Goal: Information Seeking & Learning: Learn about a topic

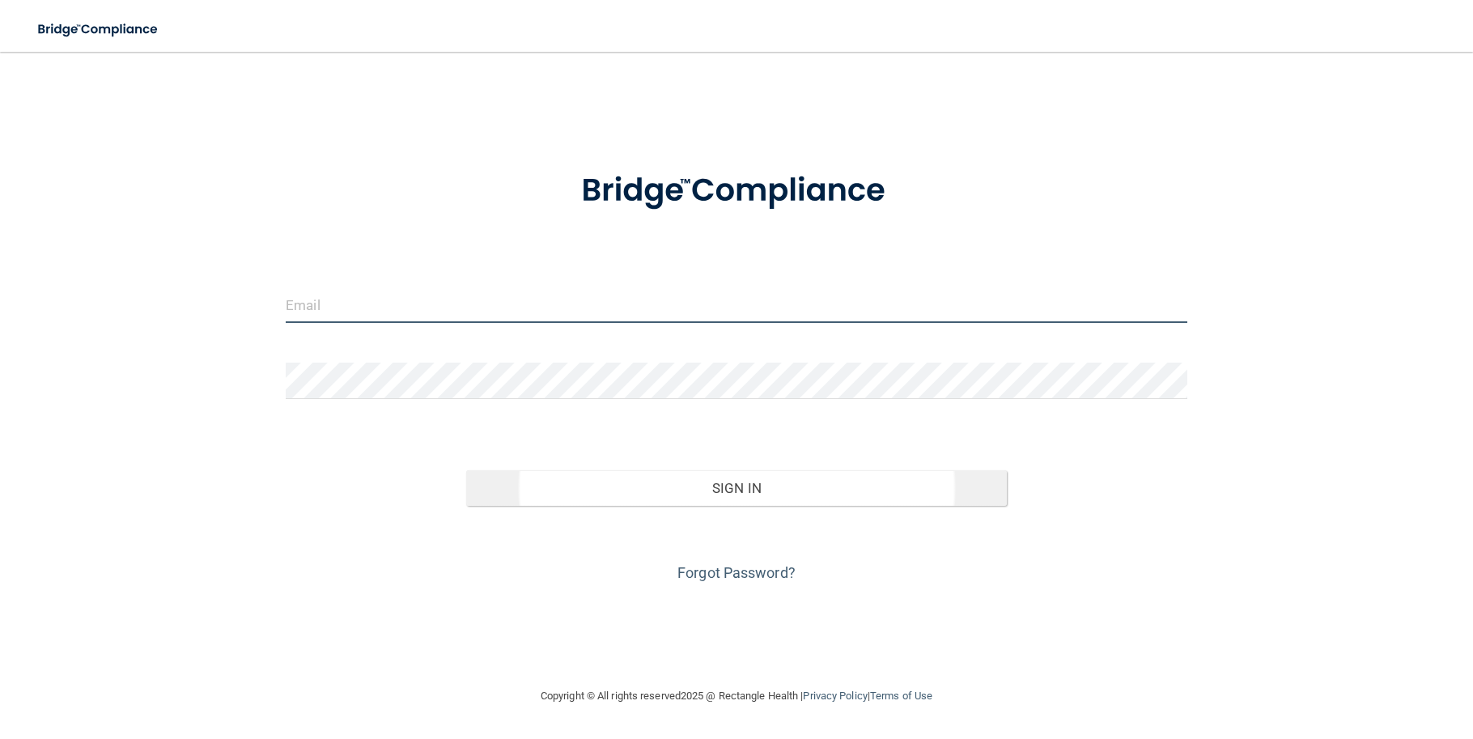
type input "SHANNON.WOLLMAN@KOTTEMANNORTHO.COM"
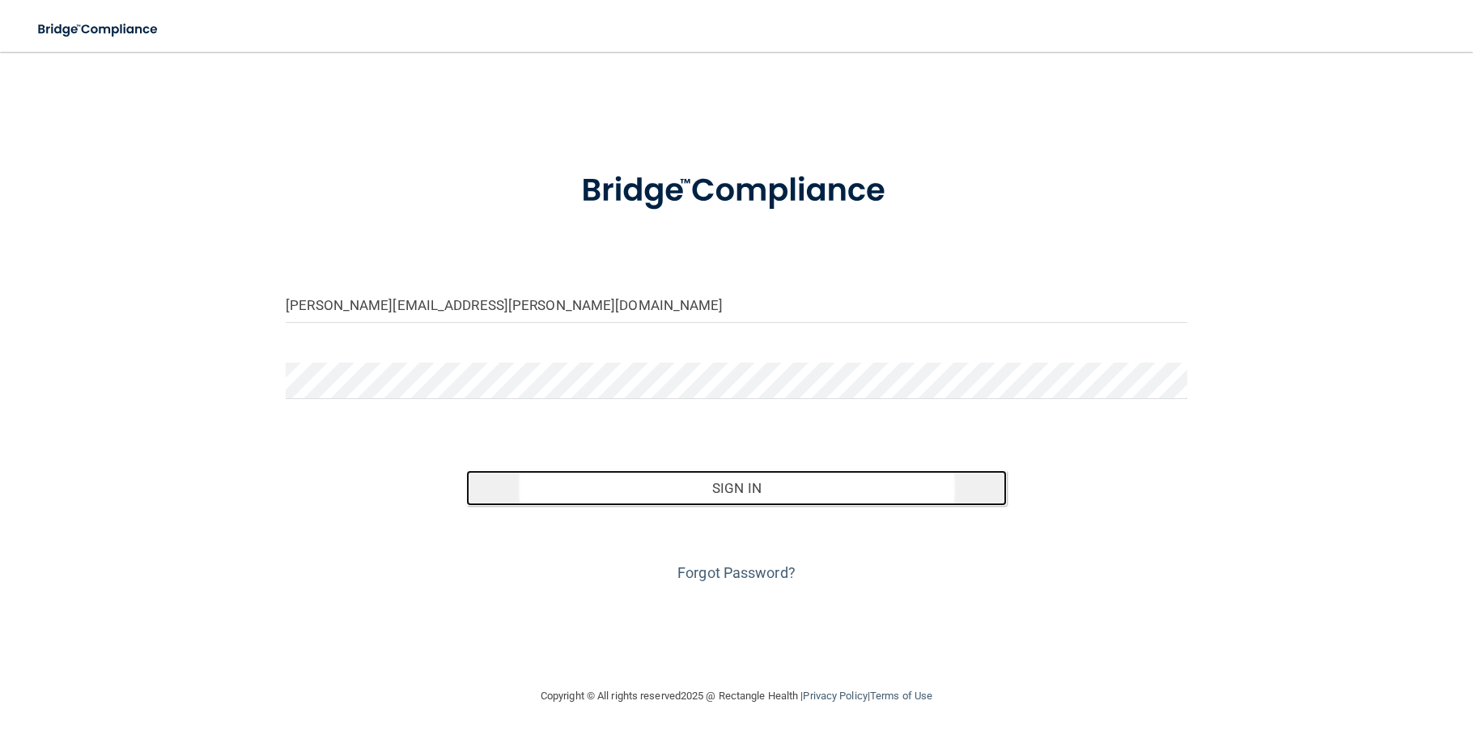
click at [742, 492] on button "Sign In" at bounding box center [736, 488] width 541 height 36
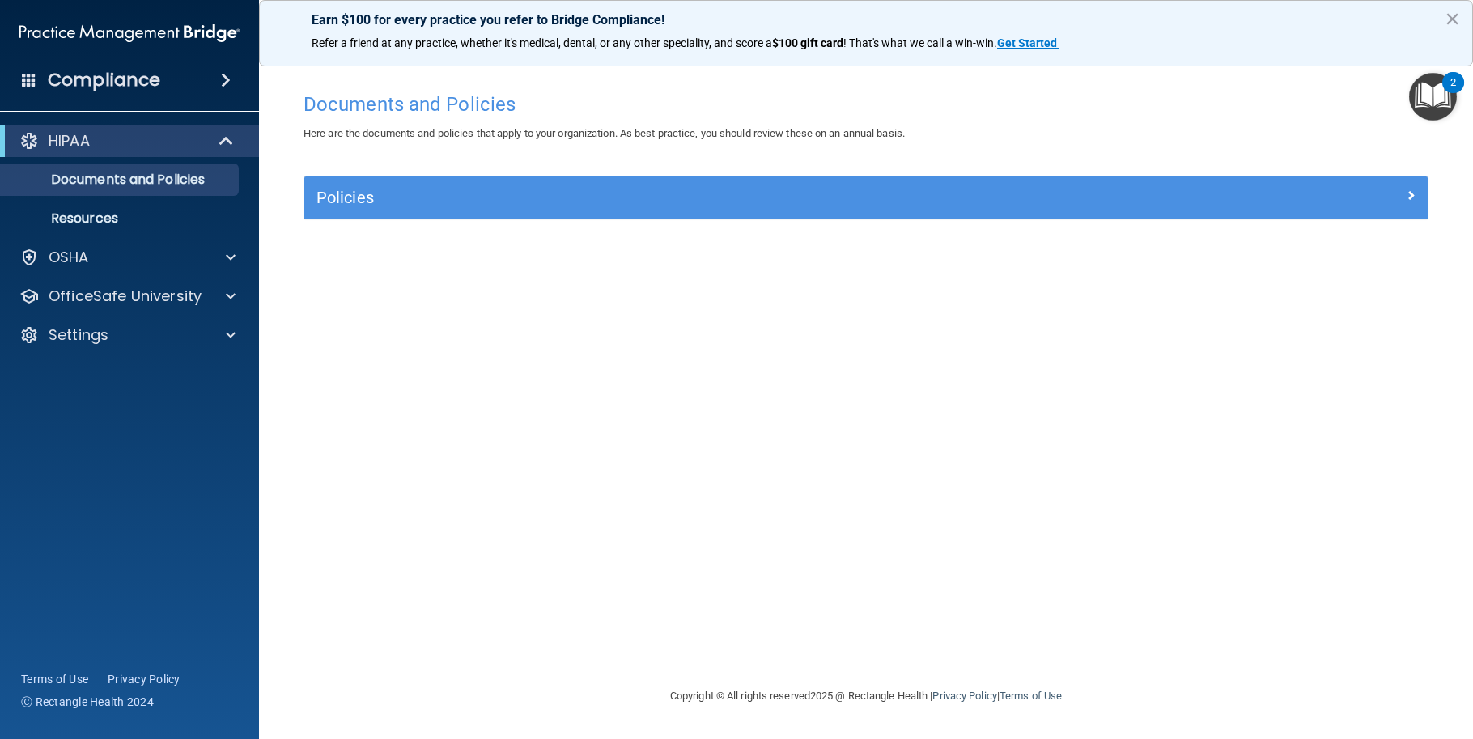
click at [1441, 89] on img "Open Resource Center, 2 new notifications" at bounding box center [1433, 97] width 48 height 48
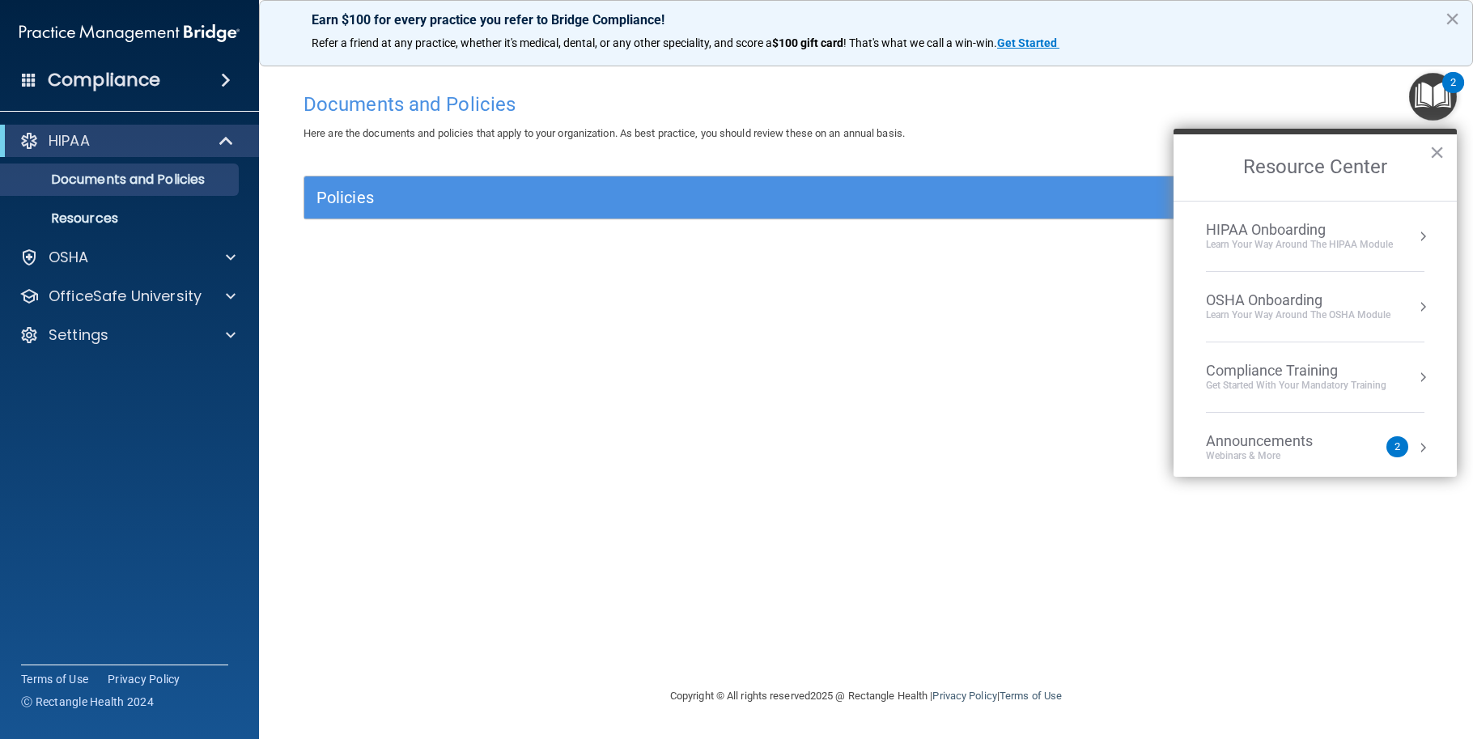
click at [1280, 445] on div "Announcements" at bounding box center [1275, 441] width 139 height 18
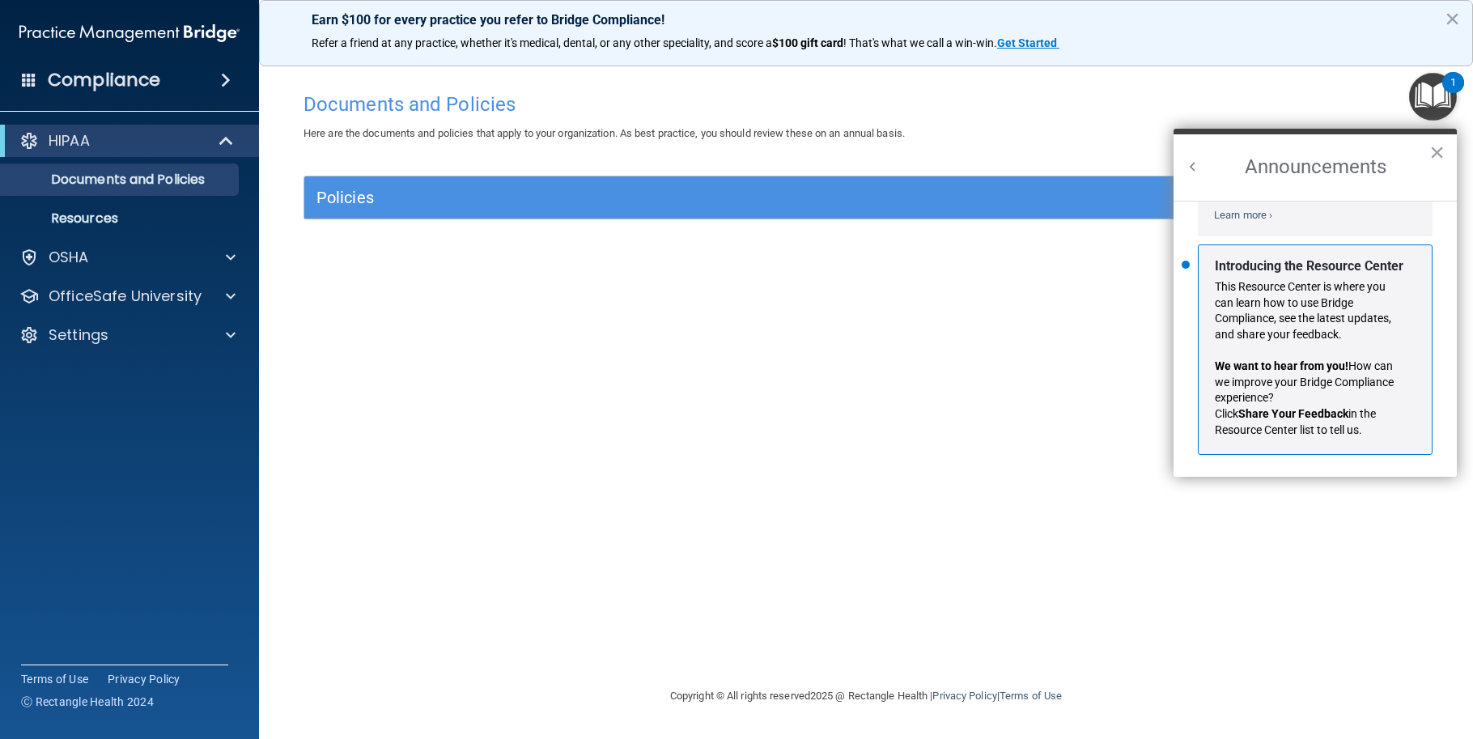
scroll to position [284, 0]
click at [1434, 143] on button "×" at bounding box center [1436, 152] width 15 height 26
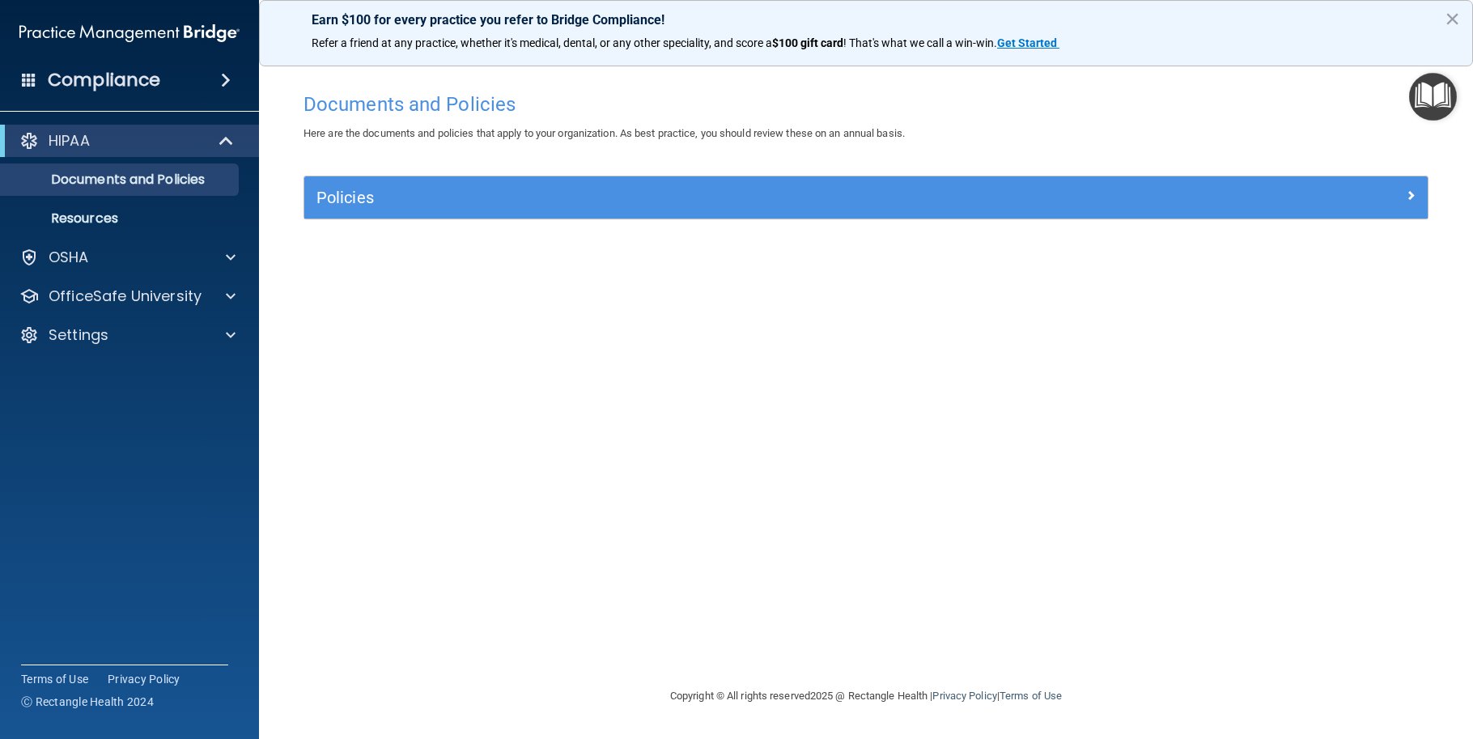
click at [369, 362] on div "Documents and Policies Here are the documents and policies that apply to your o…" at bounding box center [865, 385] width 1149 height 602
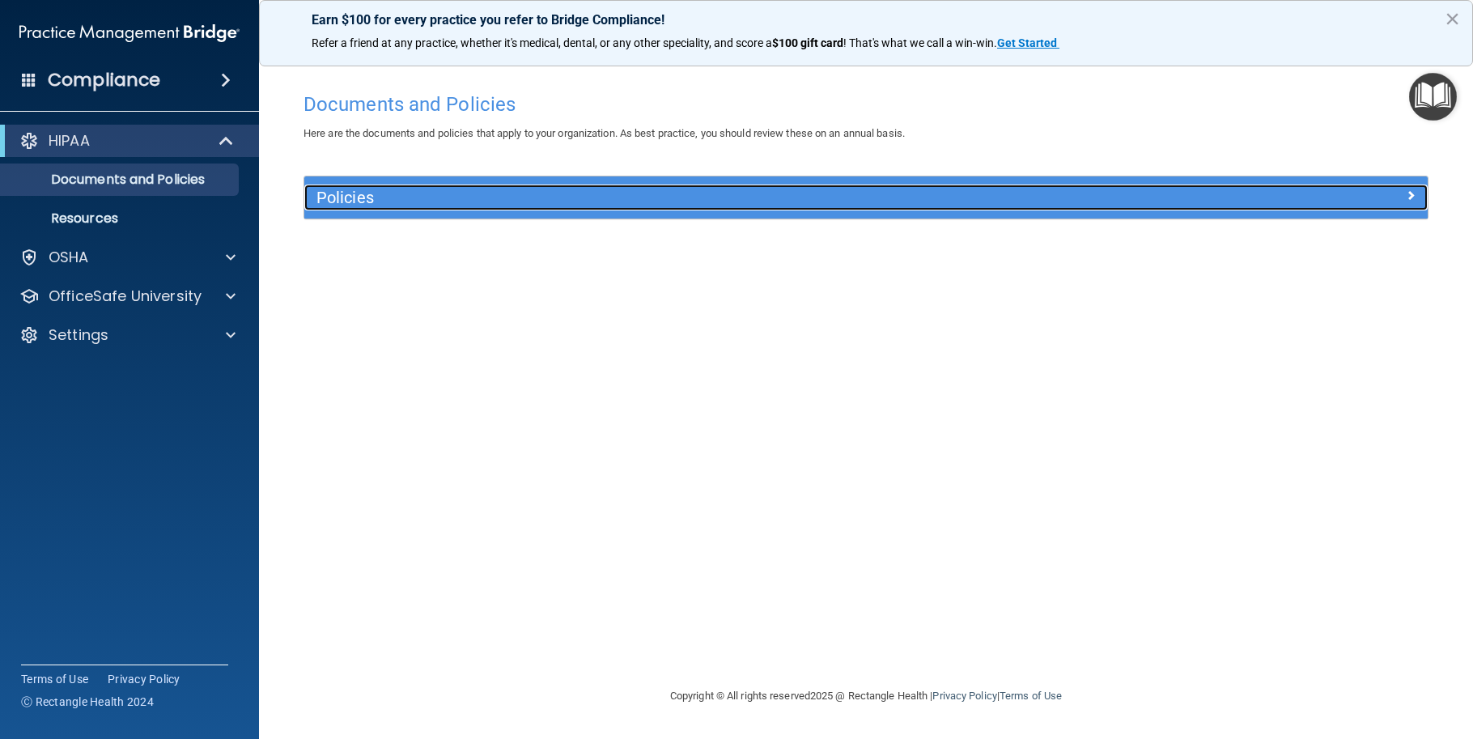
click at [338, 193] on h5 "Policies" at bounding box center [725, 198] width 818 height 18
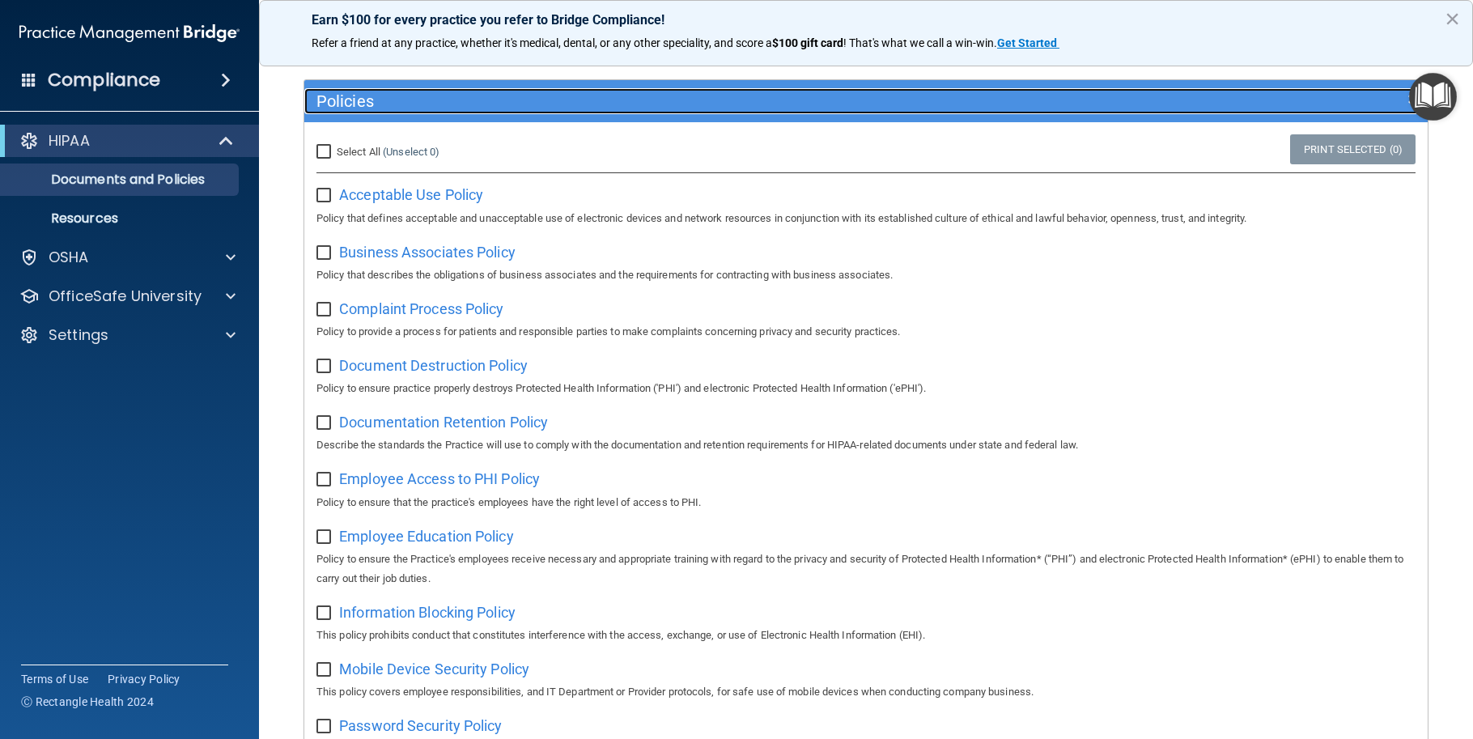
scroll to position [95, 0]
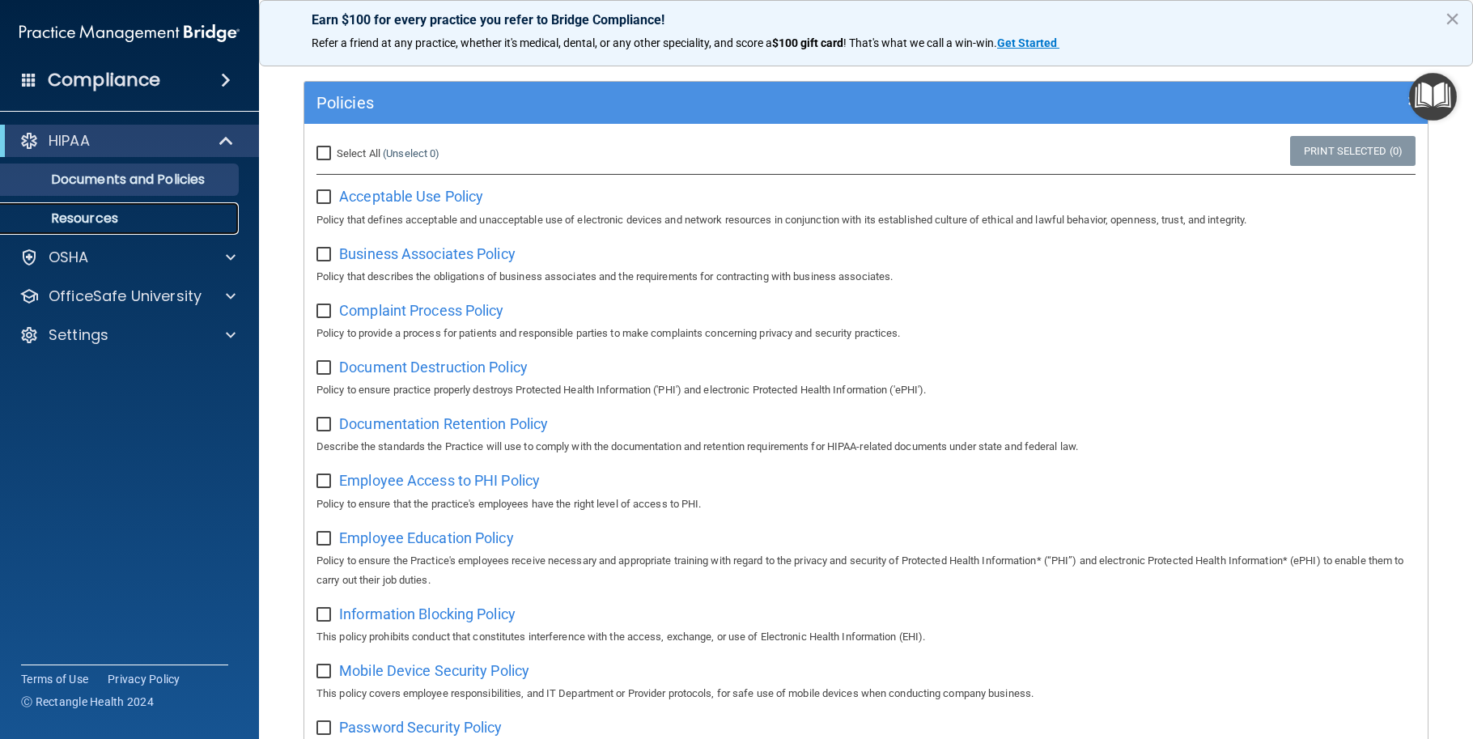
click at [127, 223] on p "Resources" at bounding box center [121, 218] width 221 height 16
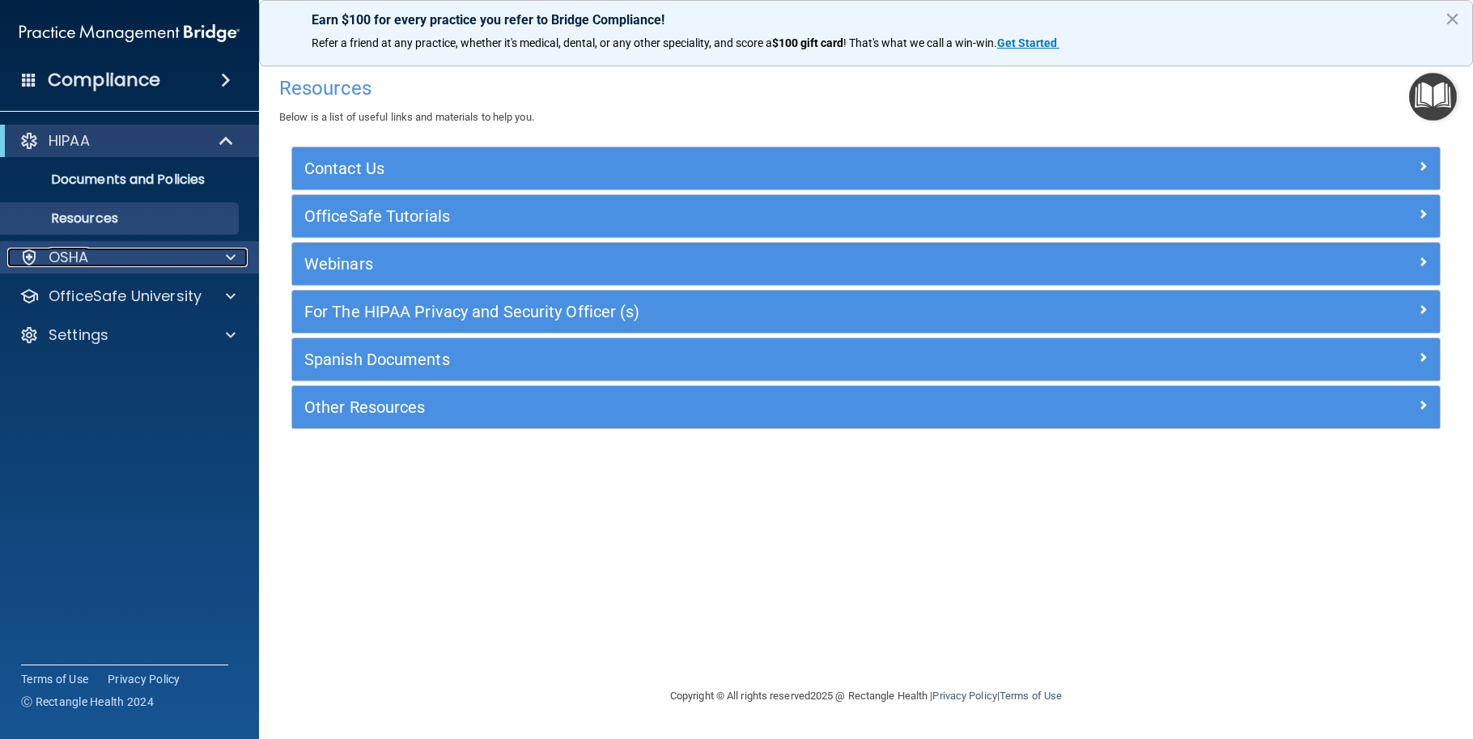
click at [232, 260] on span at bounding box center [231, 257] width 10 height 19
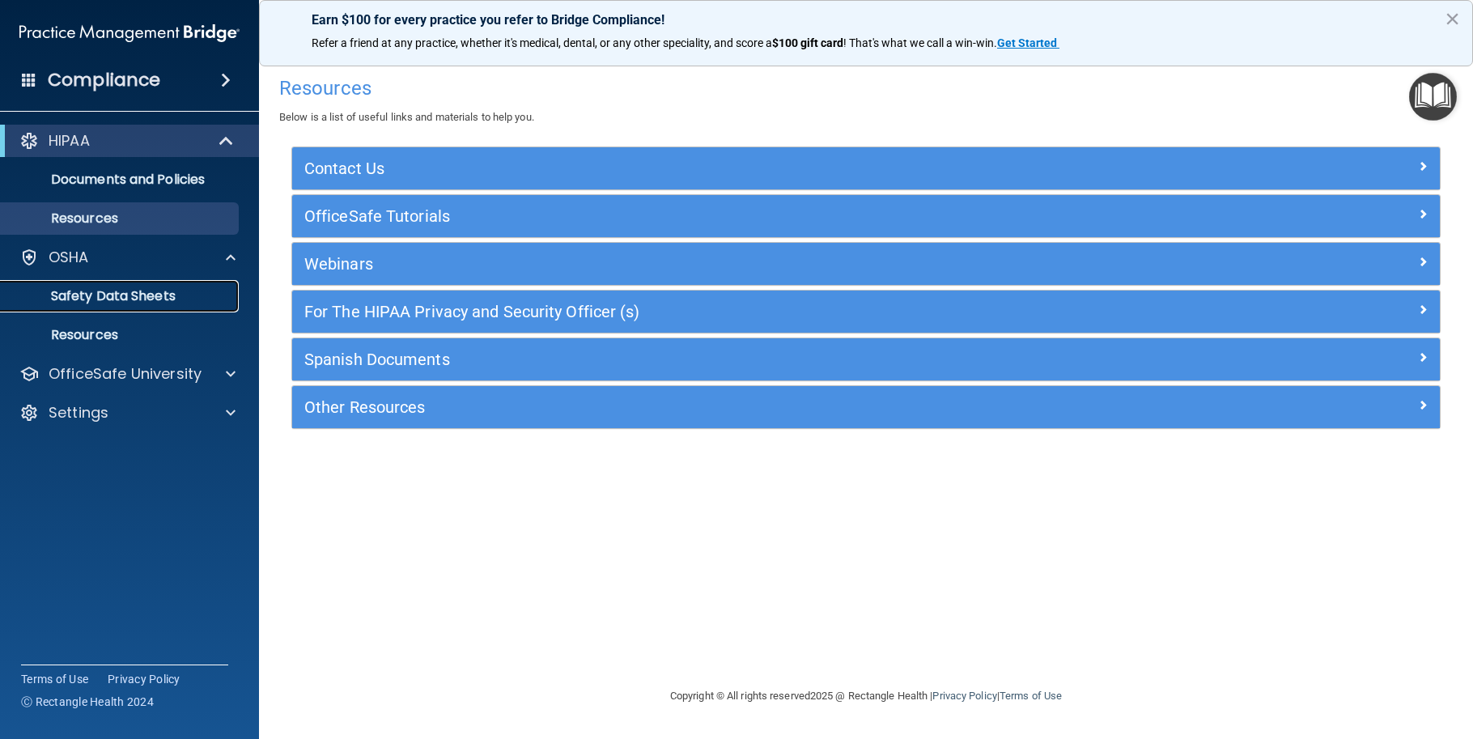
click at [92, 298] on p "Safety Data Sheets" at bounding box center [121, 296] width 221 height 16
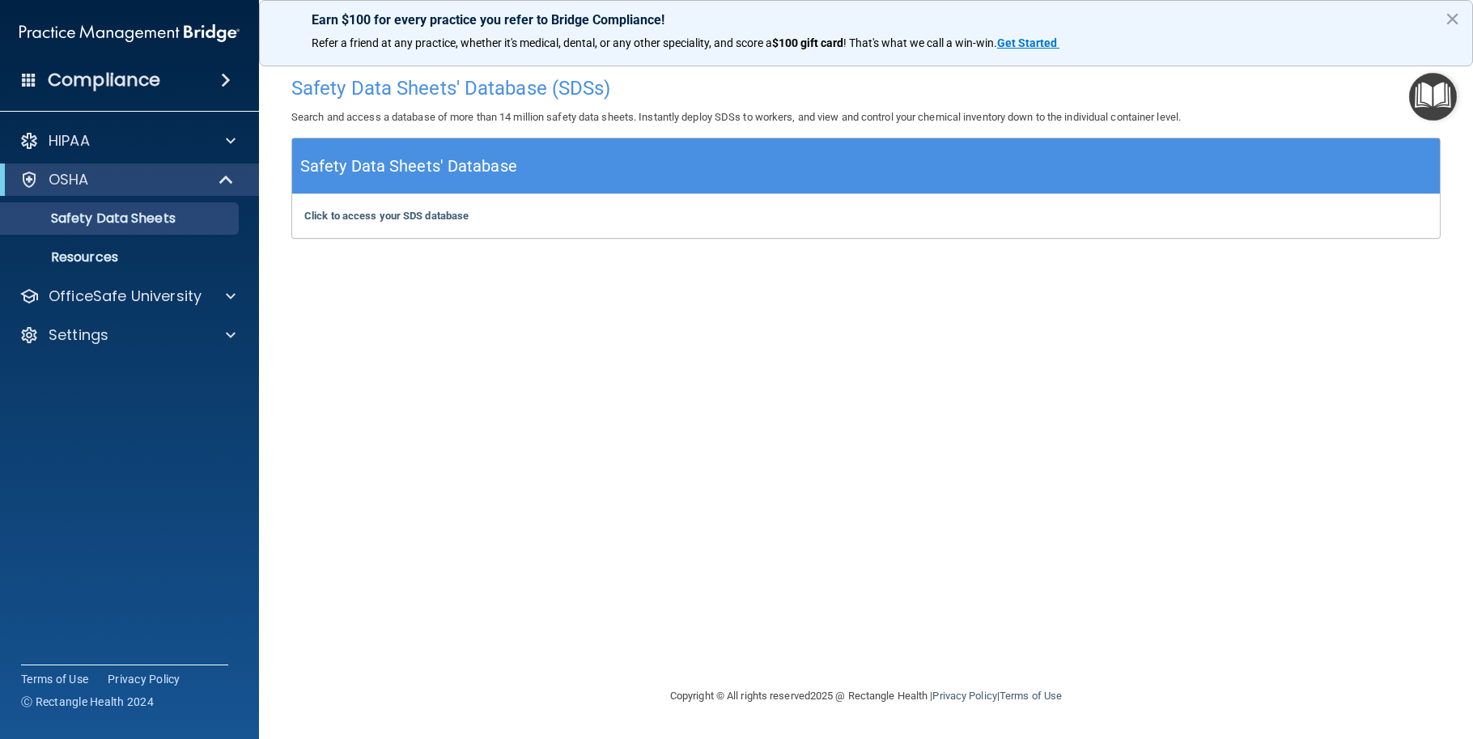
click at [98, 167] on div "OSHA" at bounding box center [129, 179] width 259 height 32
click at [91, 138] on div "HIPAA" at bounding box center [107, 140] width 201 height 19
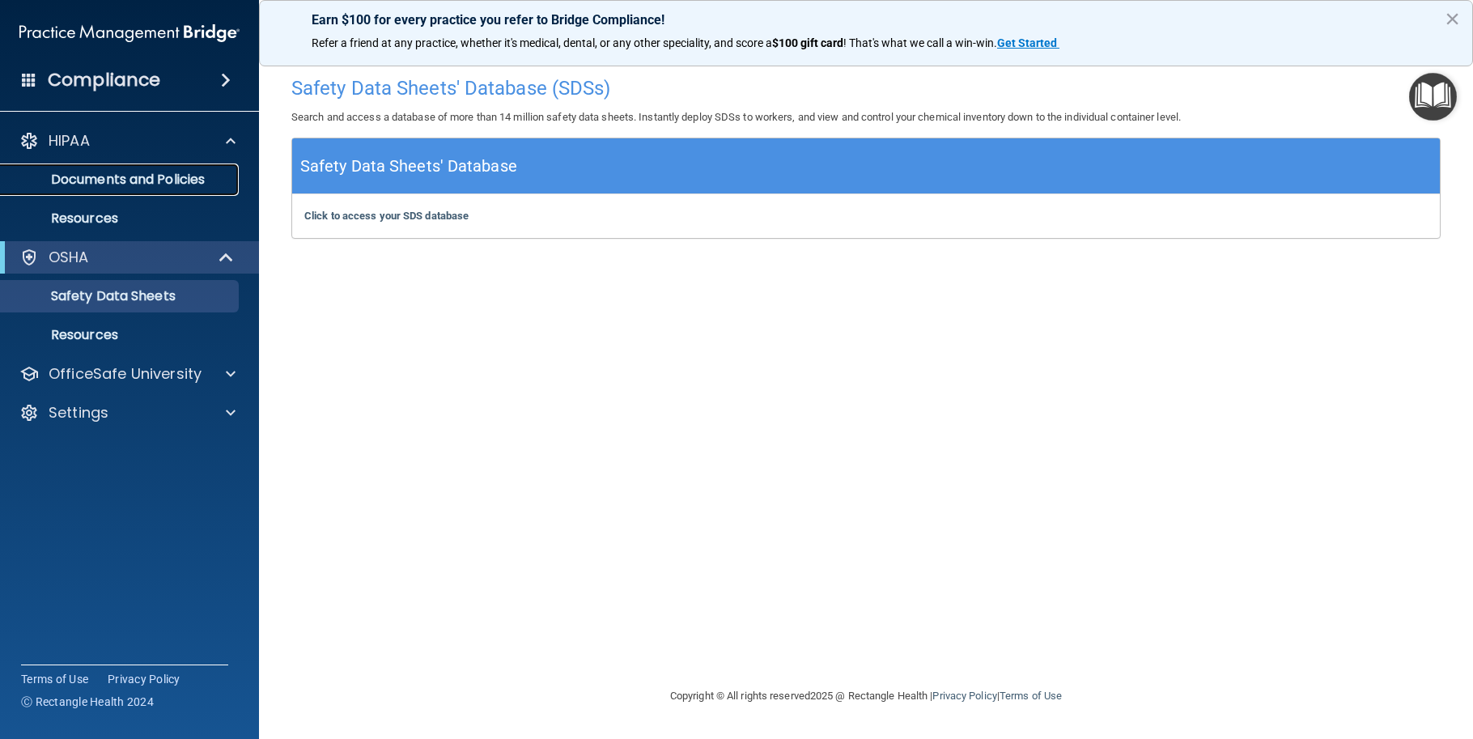
click at [88, 177] on p "Documents and Policies" at bounding box center [121, 180] width 221 height 16
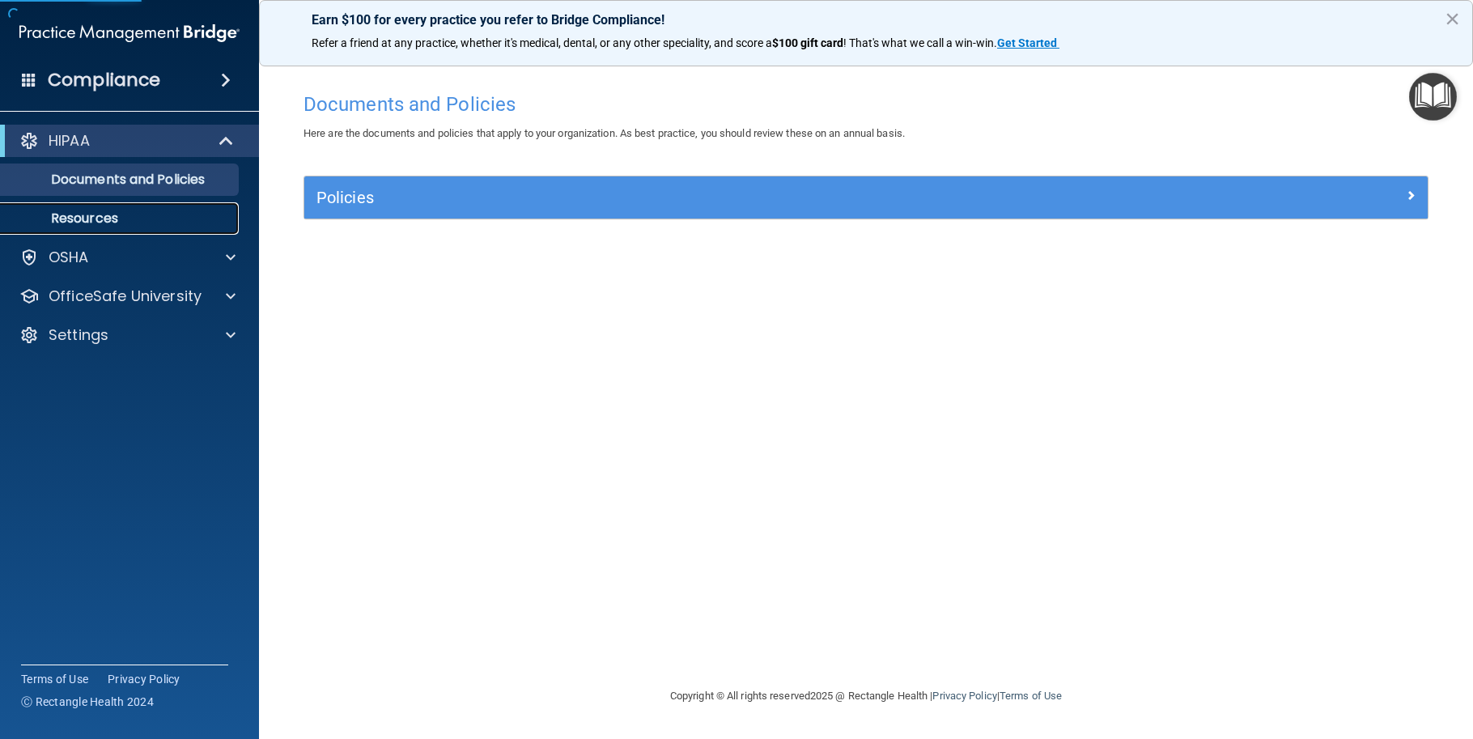
click at [77, 220] on p "Resources" at bounding box center [121, 218] width 221 height 16
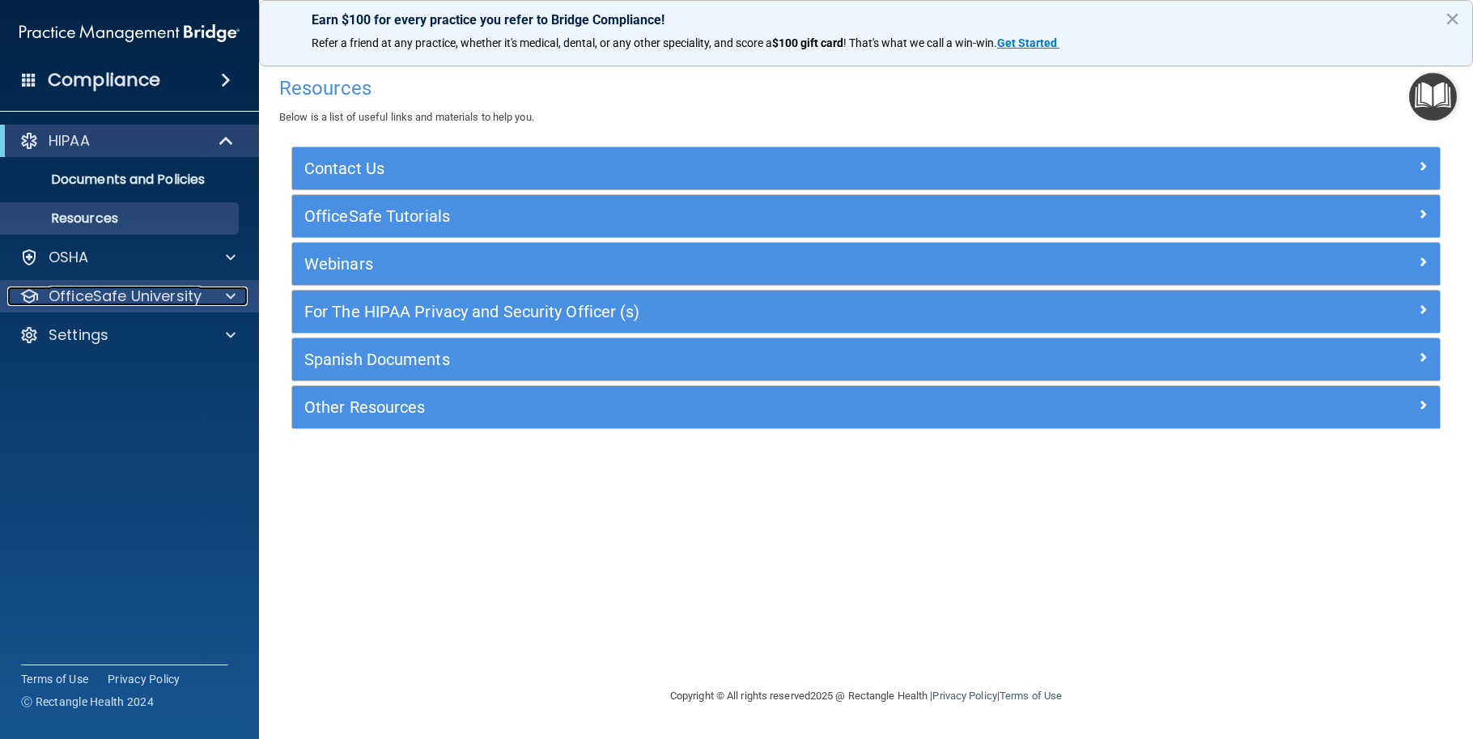
click at [236, 295] on div at bounding box center [228, 295] width 40 height 19
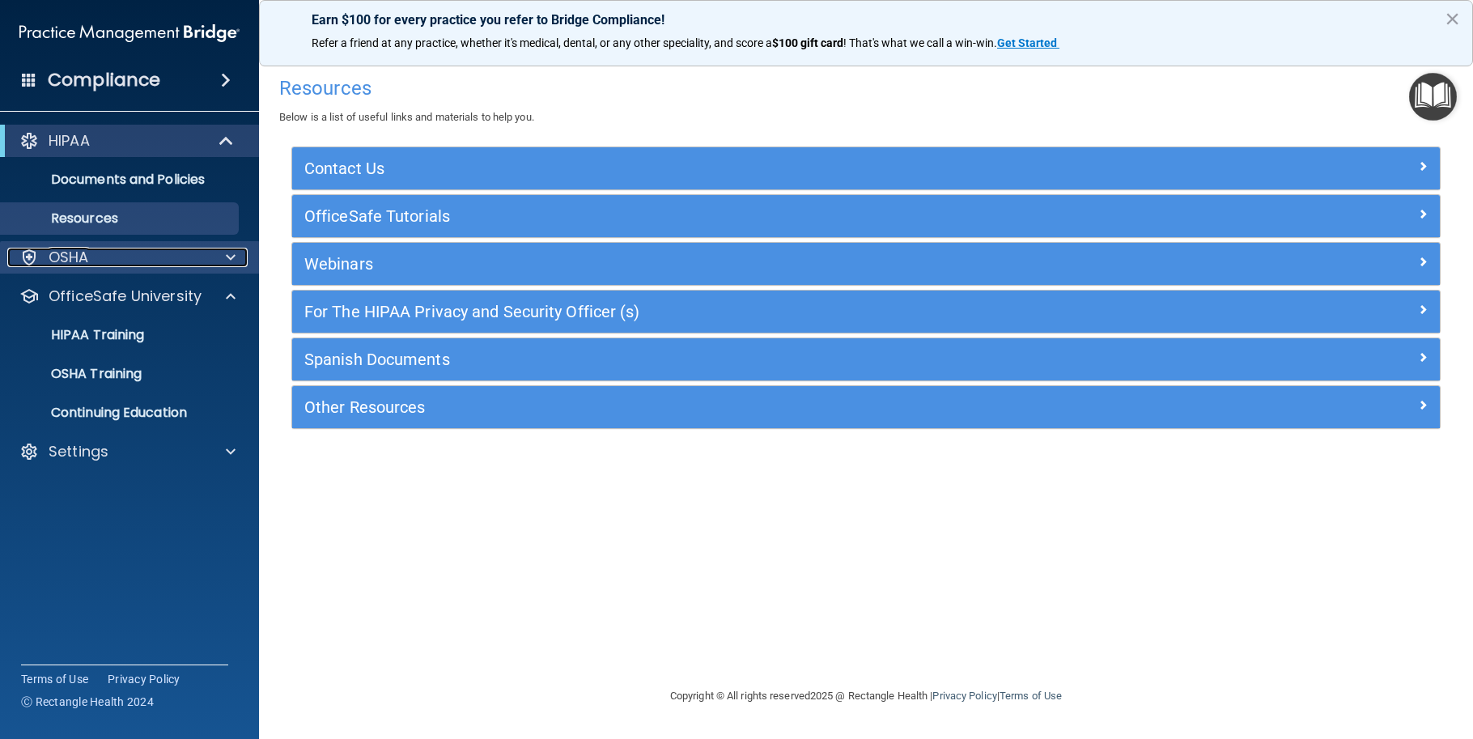
click at [238, 258] on div at bounding box center [228, 257] width 40 height 19
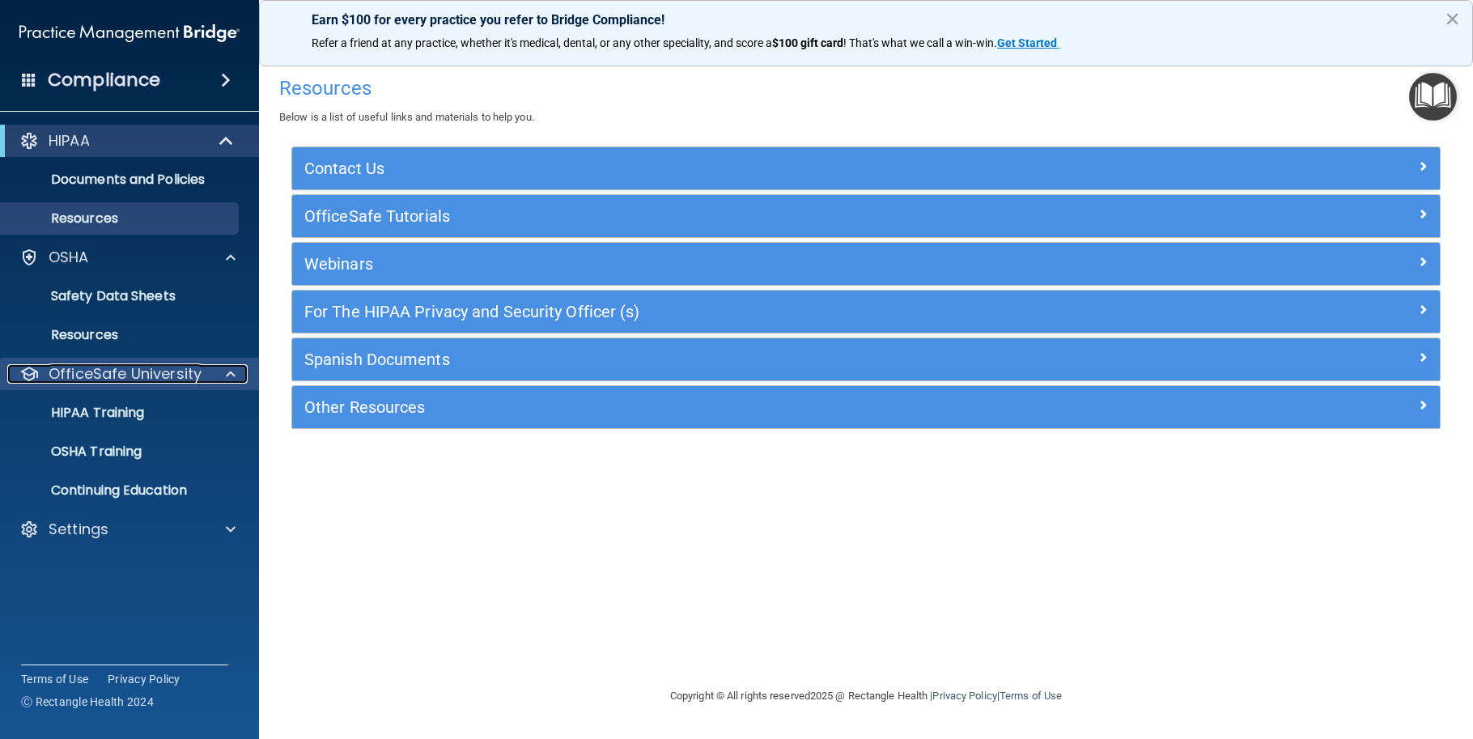
click at [151, 374] on p "OfficeSafe University" at bounding box center [125, 373] width 153 height 19
click at [88, 337] on p "Resources" at bounding box center [121, 335] width 221 height 16
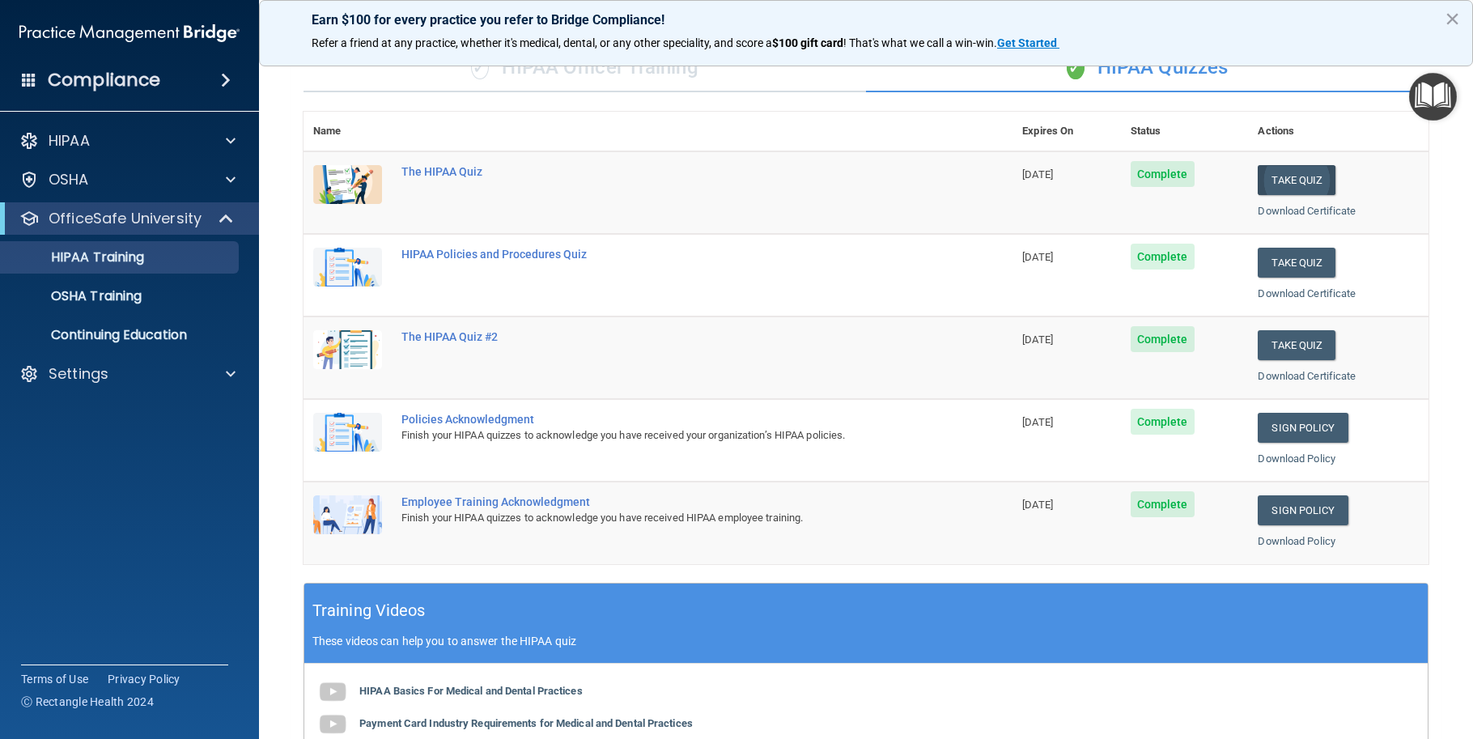
scroll to position [81, 0]
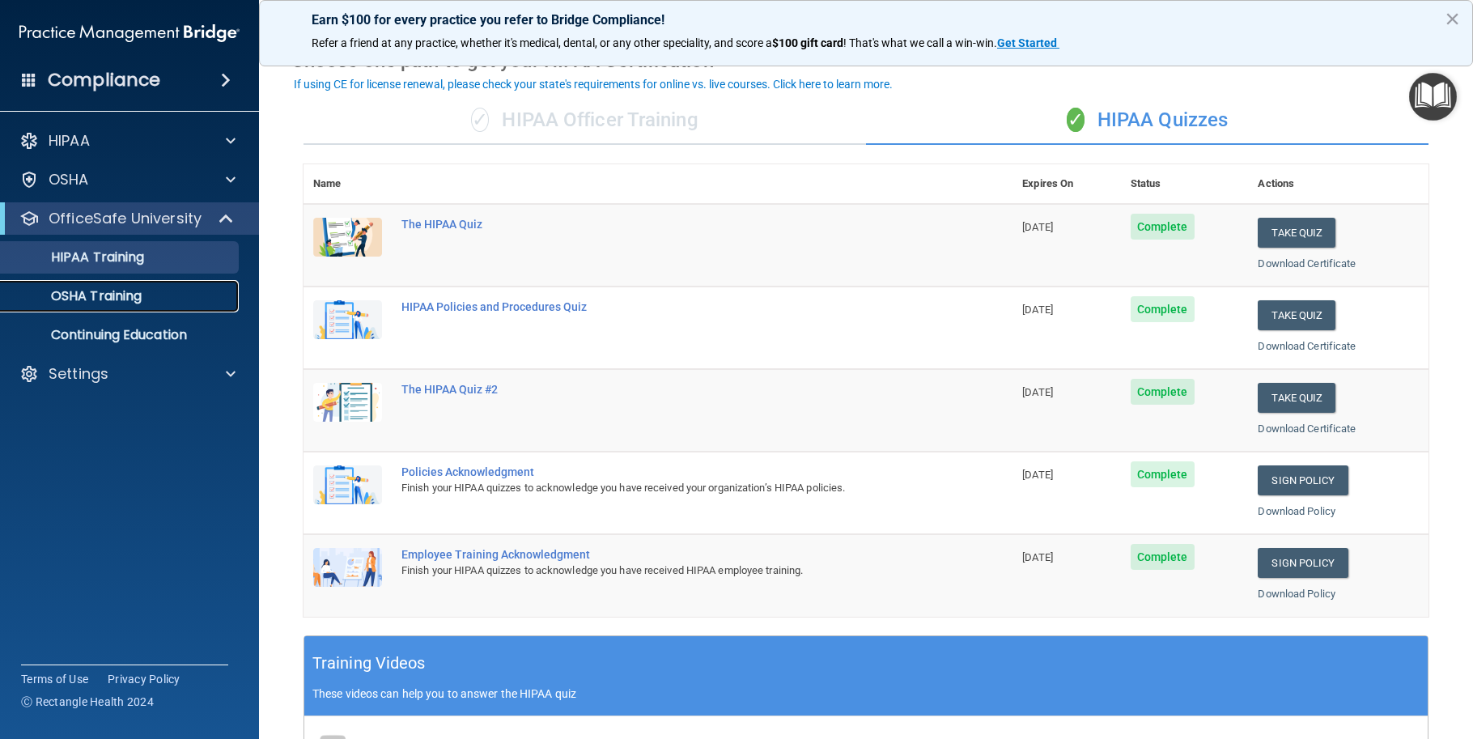
click at [140, 294] on p "OSHA Training" at bounding box center [76, 296] width 131 height 16
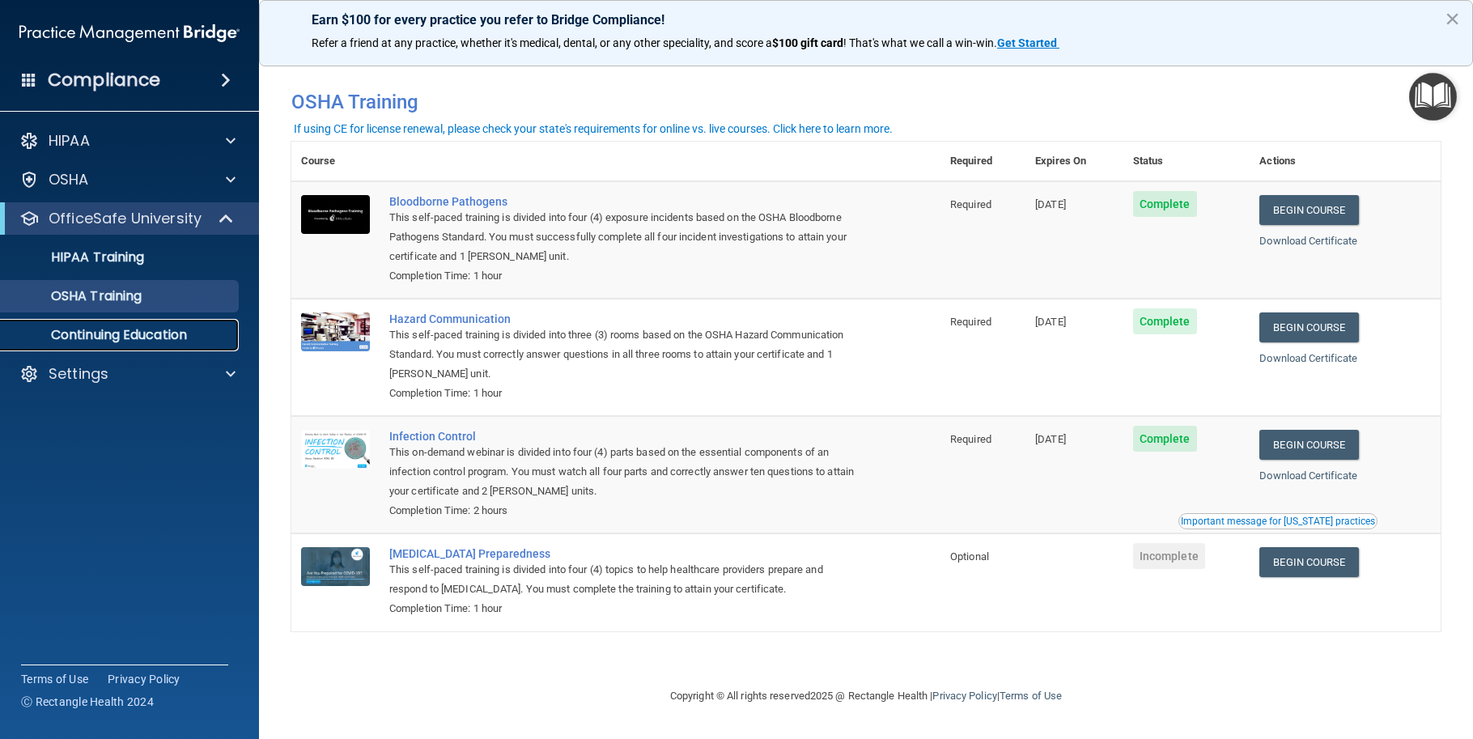
click at [113, 330] on p "Continuing Education" at bounding box center [121, 335] width 221 height 16
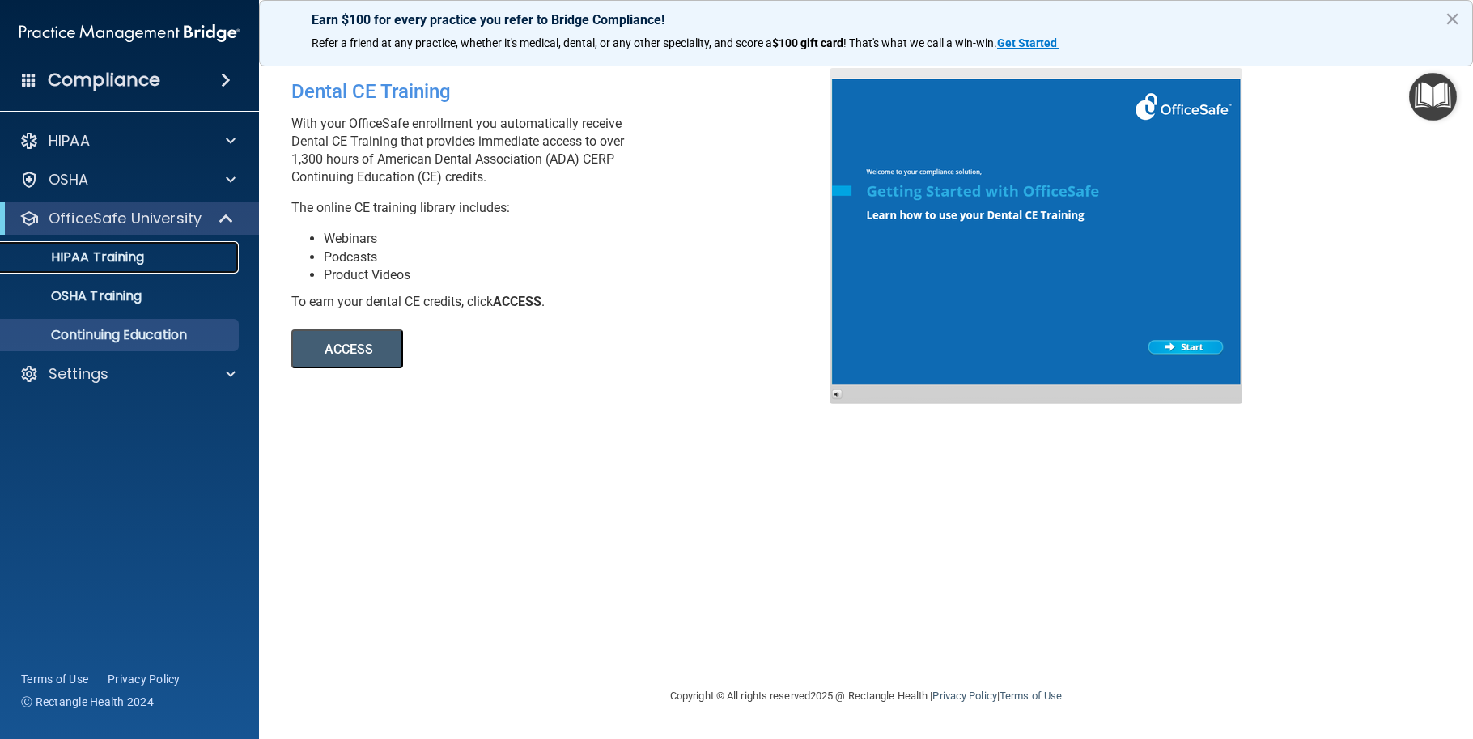
click at [129, 261] on p "HIPAA Training" at bounding box center [78, 257] width 134 height 16
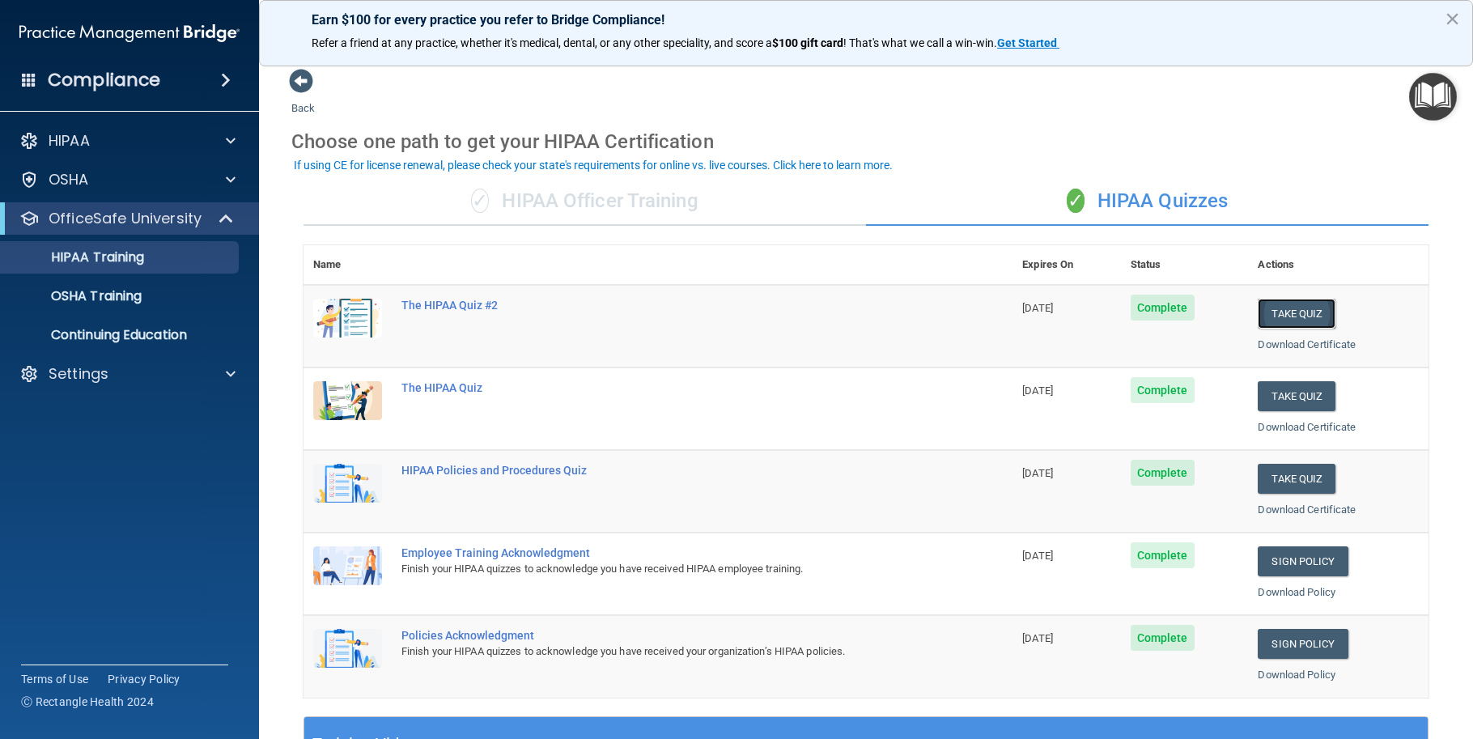
click at [1290, 315] on button "Take Quiz" at bounding box center [1297, 314] width 78 height 30
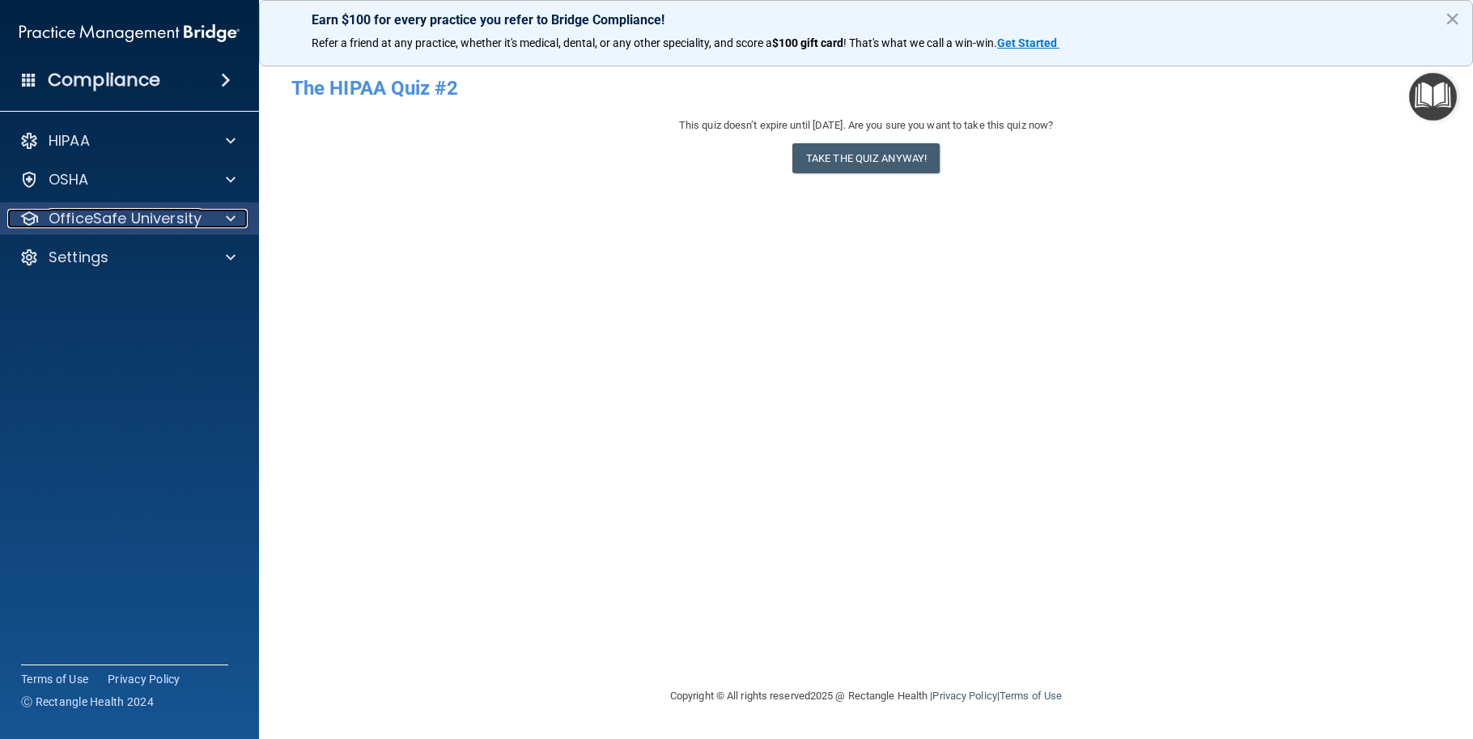
drag, startPoint x: 134, startPoint y: 212, endPoint x: 146, endPoint y: 208, distance: 12.8
click at [134, 212] on p "OfficeSafe University" at bounding box center [125, 218] width 153 height 19
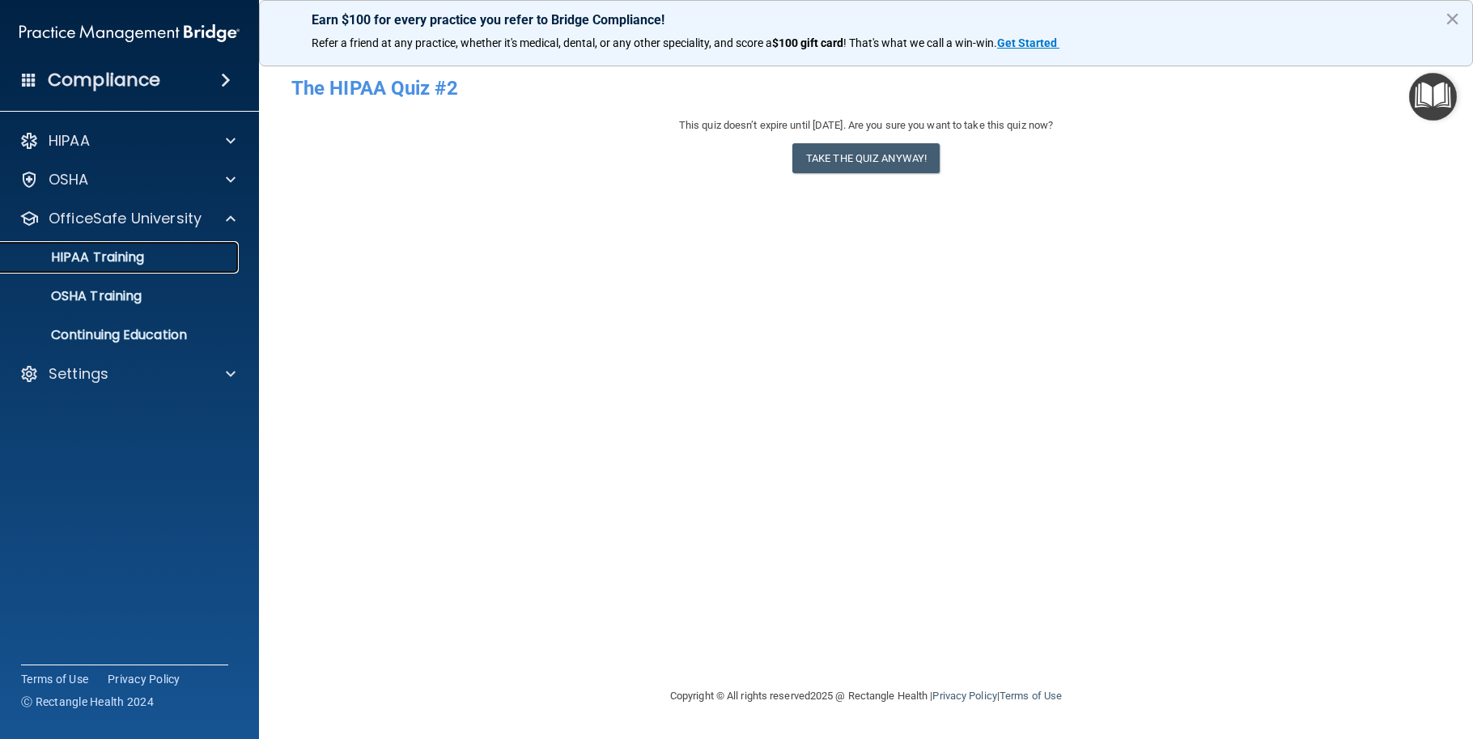
click at [104, 259] on p "HIPAA Training" at bounding box center [78, 257] width 134 height 16
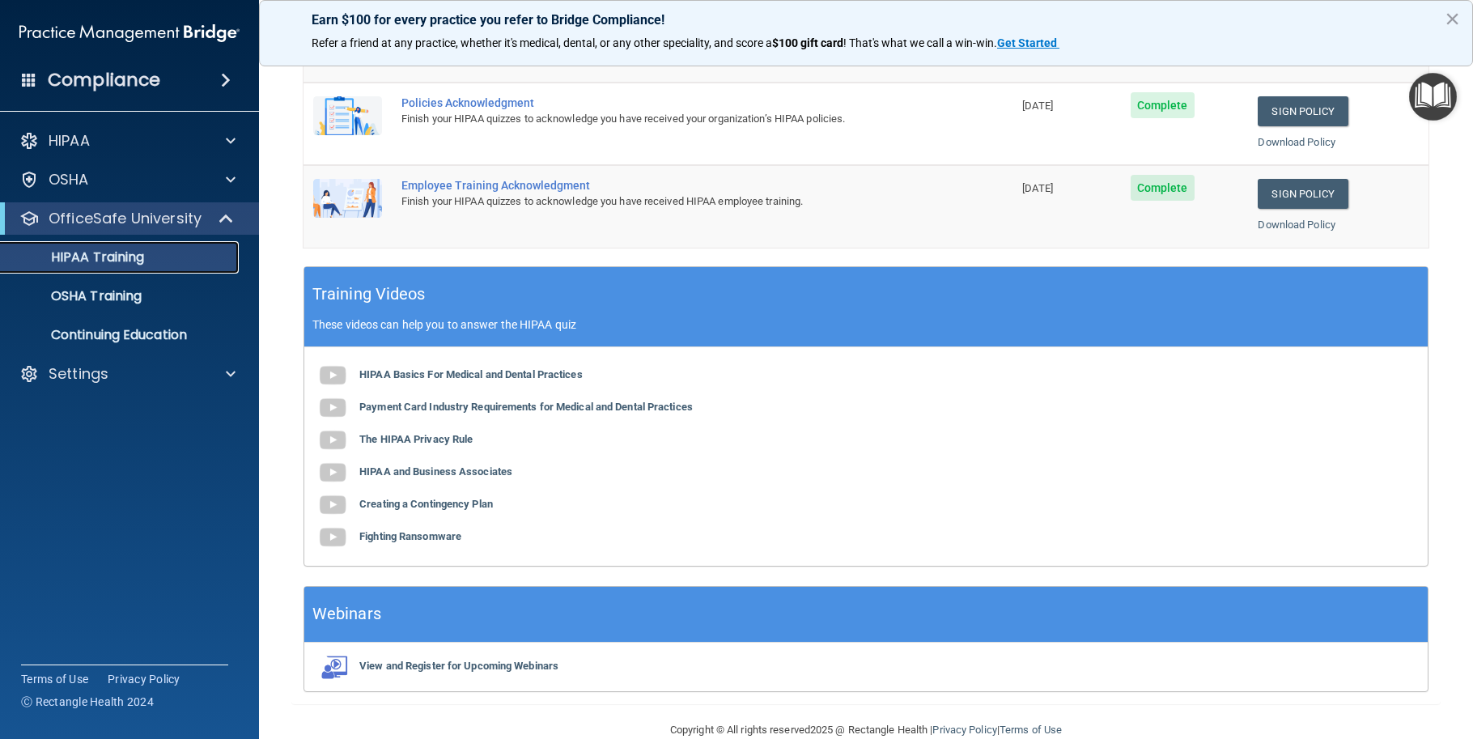
scroll to position [480, 0]
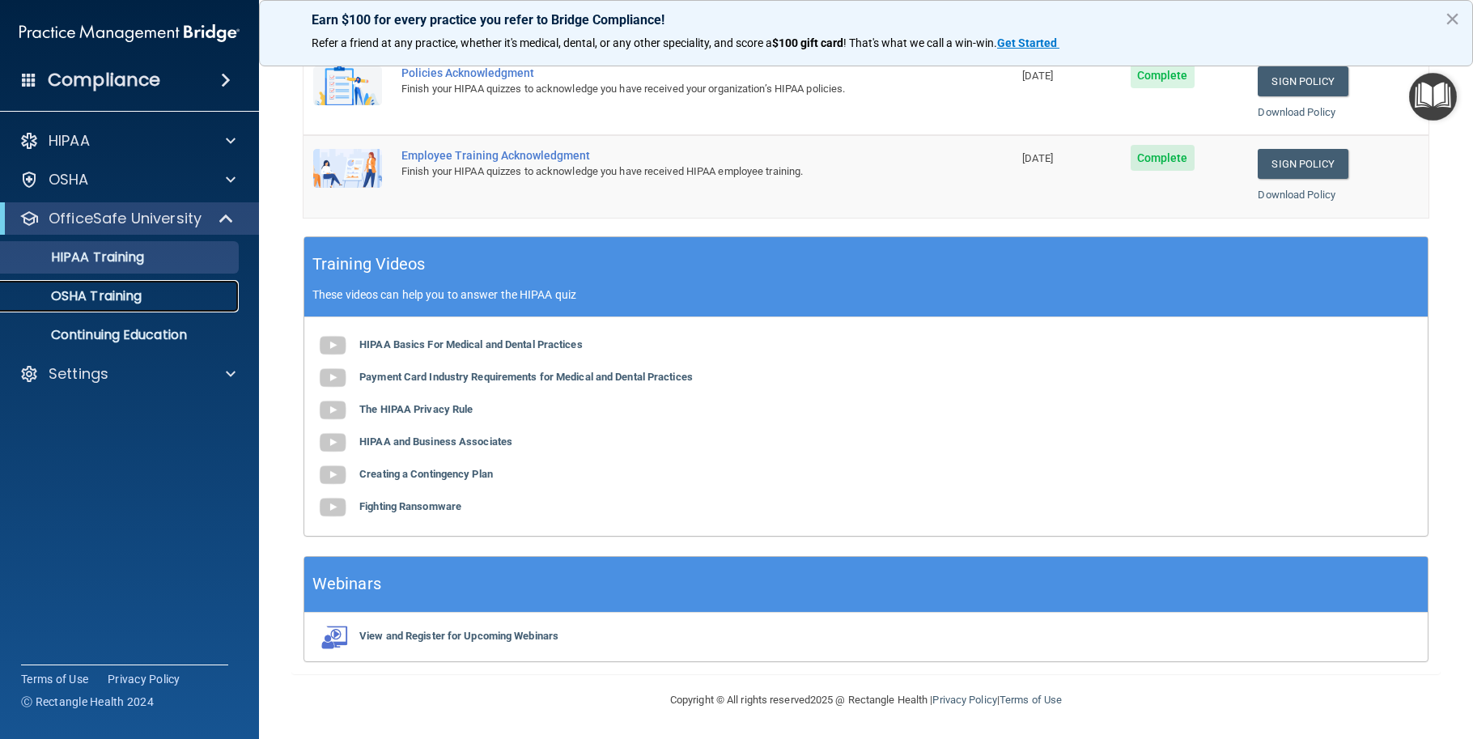
click at [101, 293] on p "OSHA Training" at bounding box center [76, 296] width 131 height 16
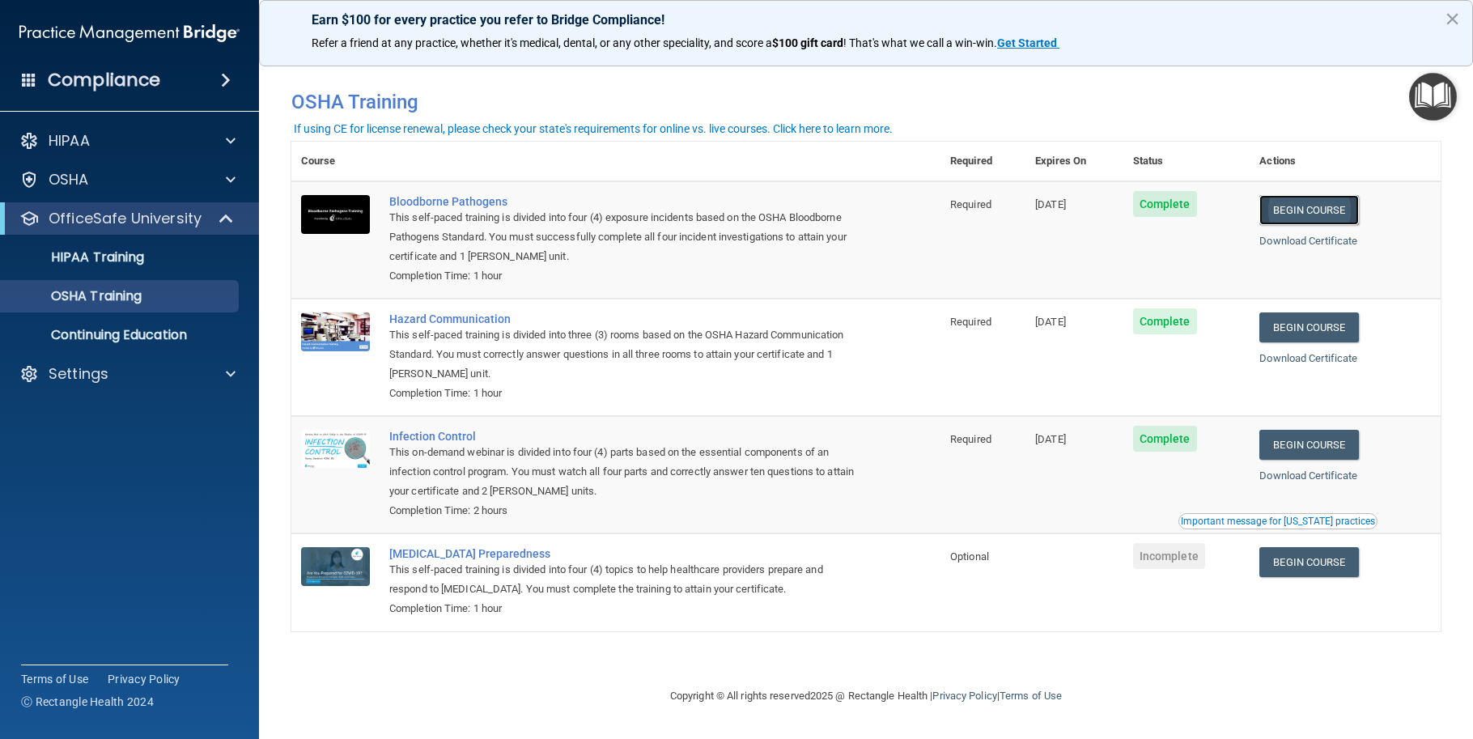
click at [1329, 206] on link "Begin Course" at bounding box center [1308, 210] width 99 height 30
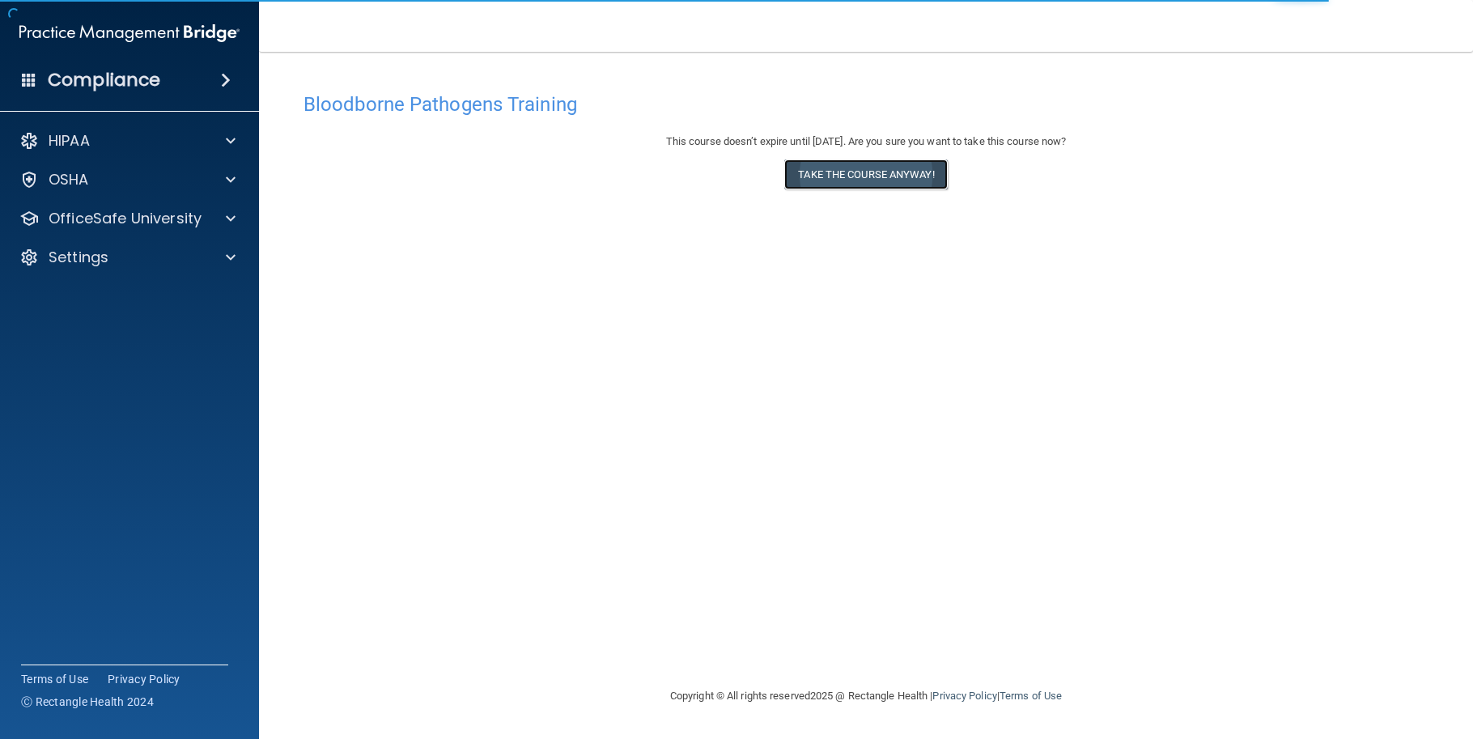
click at [893, 176] on button "Take the course anyway!" at bounding box center [865, 174] width 163 height 30
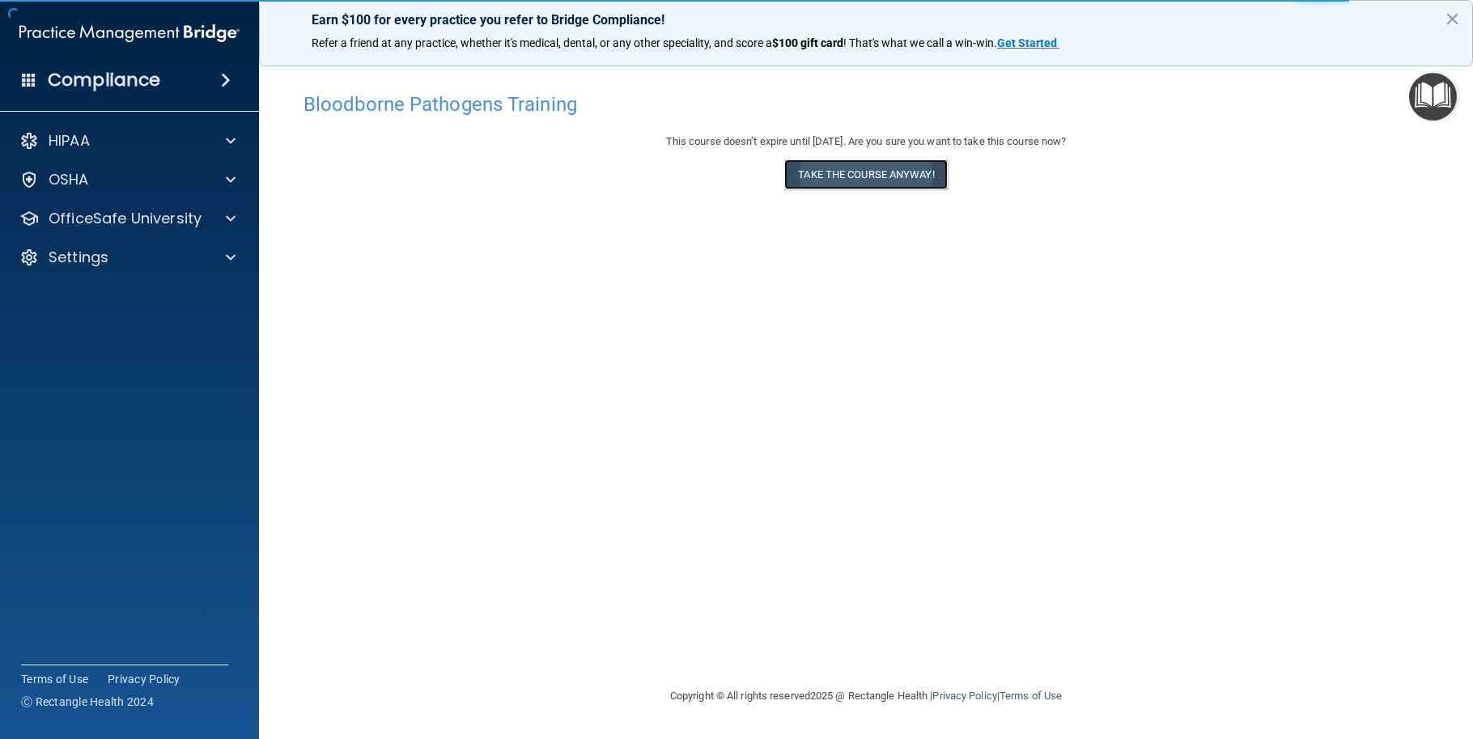
click at [862, 177] on button "Take the course anyway!" at bounding box center [865, 174] width 163 height 30
